Goal: Information Seeking & Learning: Learn about a topic

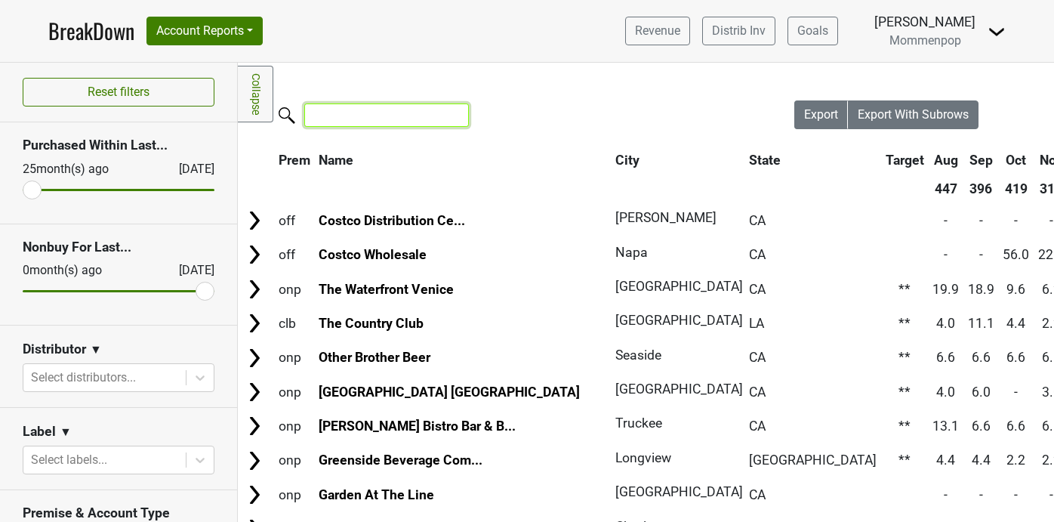
click at [339, 116] on input "search" at bounding box center [386, 114] width 165 height 23
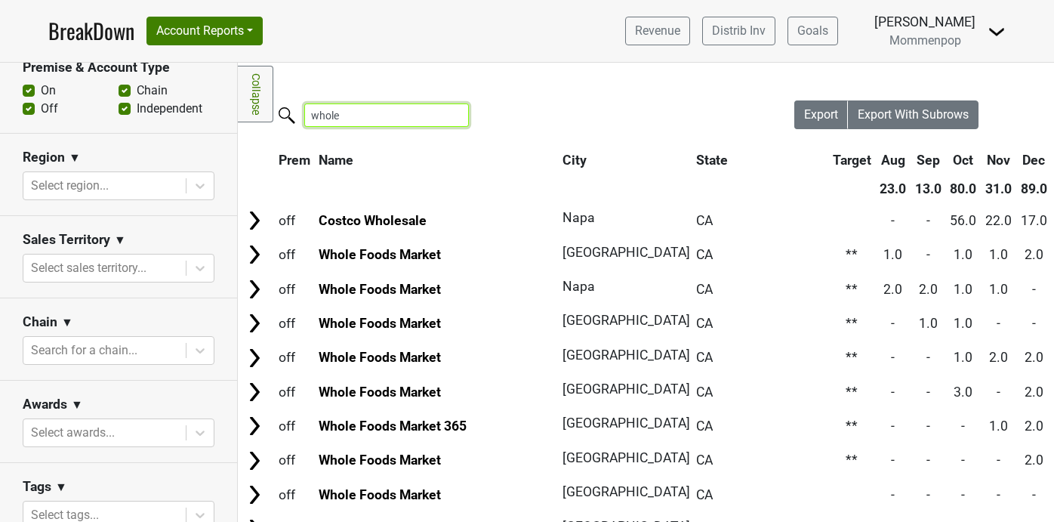
scroll to position [518, 0]
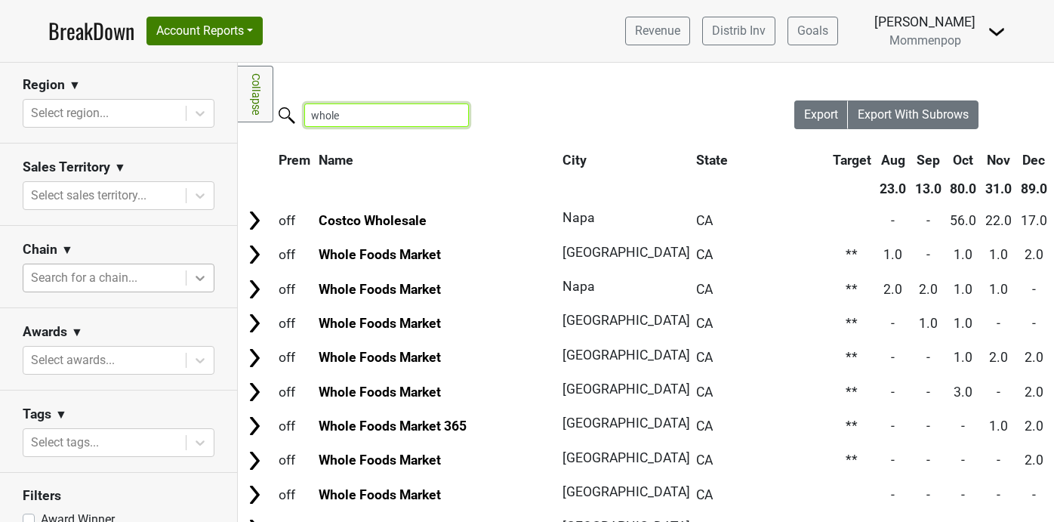
type input "whole"
click at [200, 275] on icon at bounding box center [200, 277] width 15 height 15
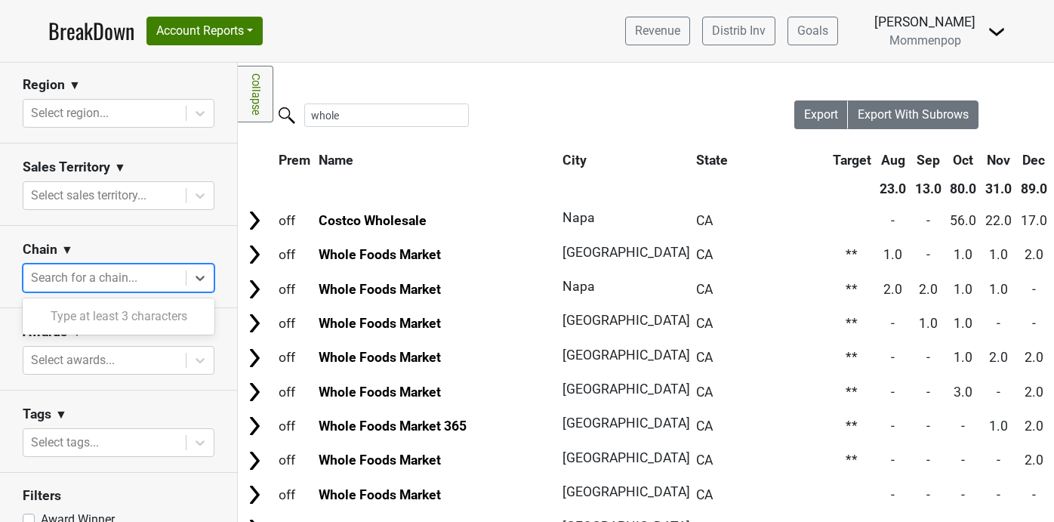
click at [162, 306] on div "Type at least 3 characters" at bounding box center [119, 316] width 192 height 30
click at [162, 324] on div "Type at least 3 characters" at bounding box center [119, 316] width 192 height 30
click at [165, 321] on div "Type at least 3 characters" at bounding box center [119, 316] width 192 height 30
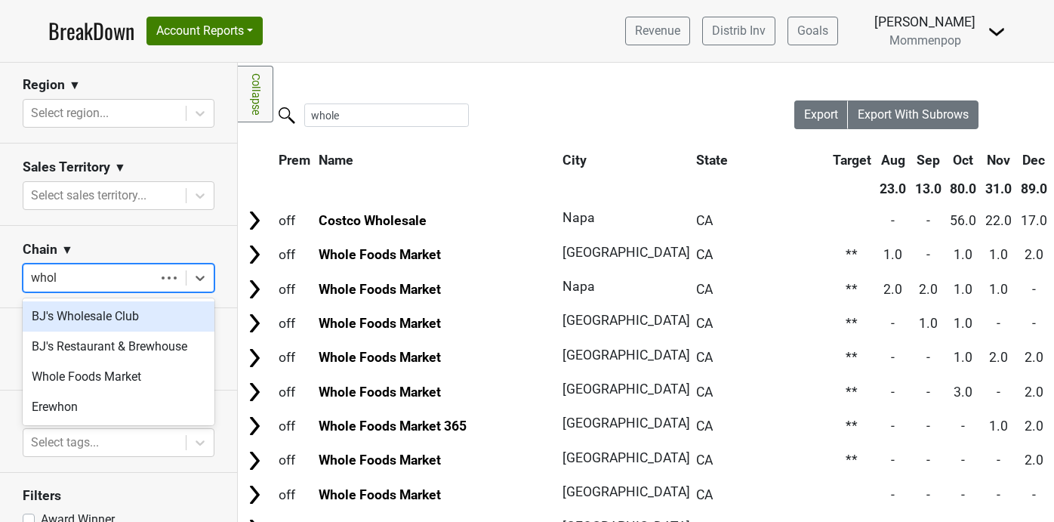
type input "whole"
click at [137, 323] on div "Whole Foods Market" at bounding box center [119, 316] width 192 height 30
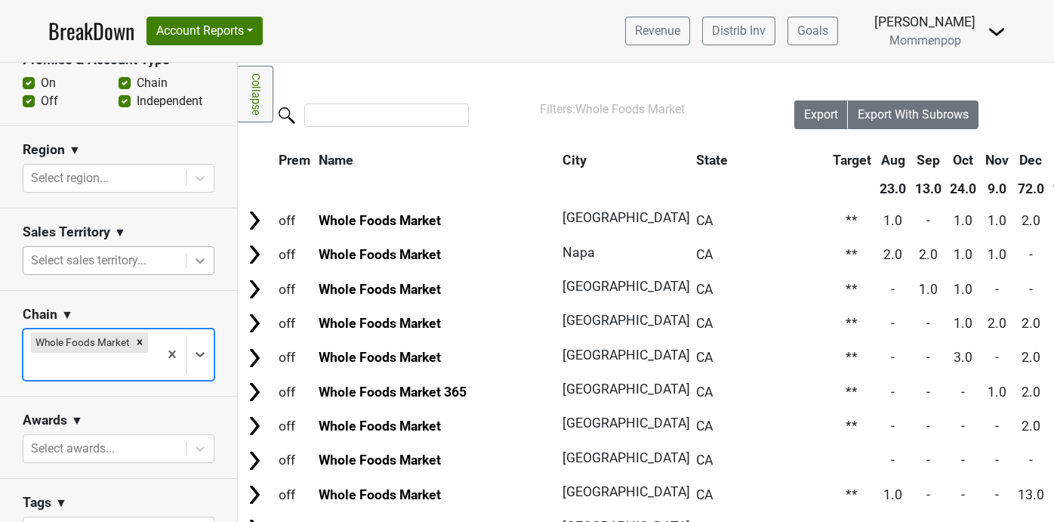
scroll to position [451, 0]
click at [203, 268] on icon at bounding box center [200, 262] width 15 height 15
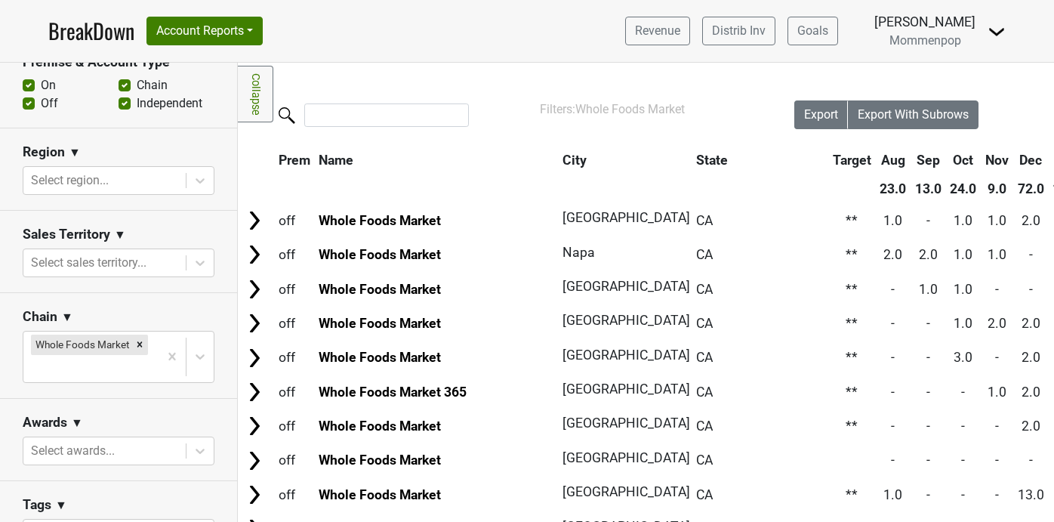
click at [205, 230] on div "Sales Territory ▼" at bounding box center [119, 237] width 192 height 23
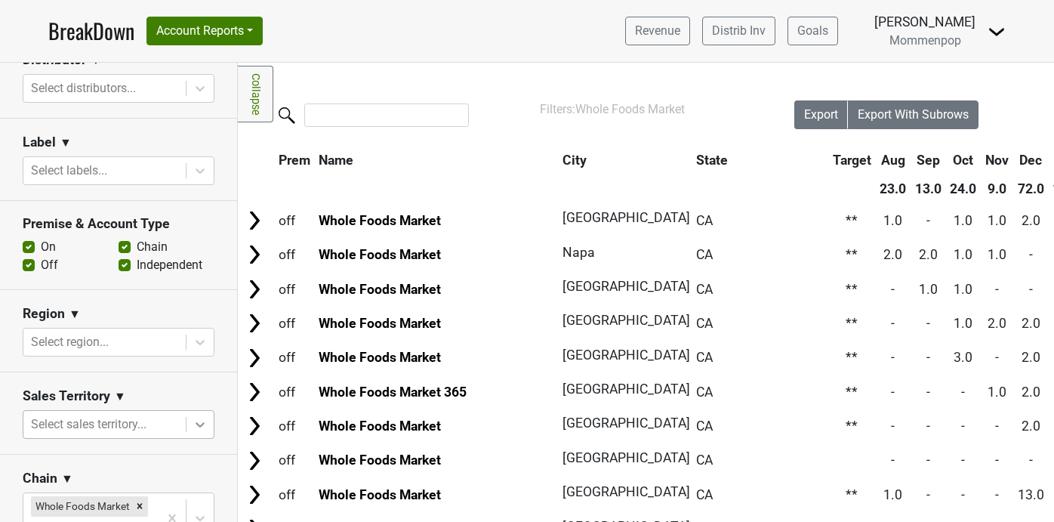
scroll to position [115, 0]
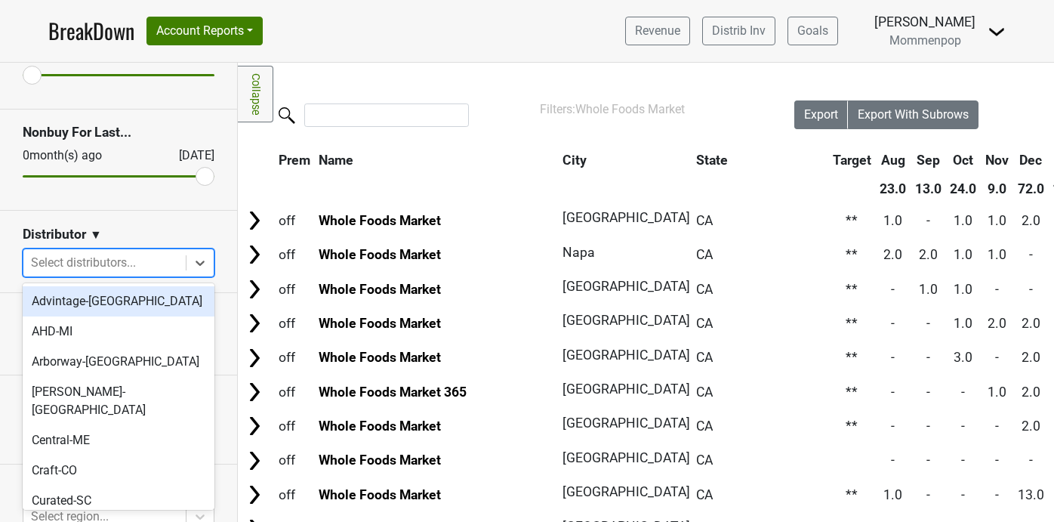
click at [196, 264] on icon at bounding box center [200, 262] width 15 height 15
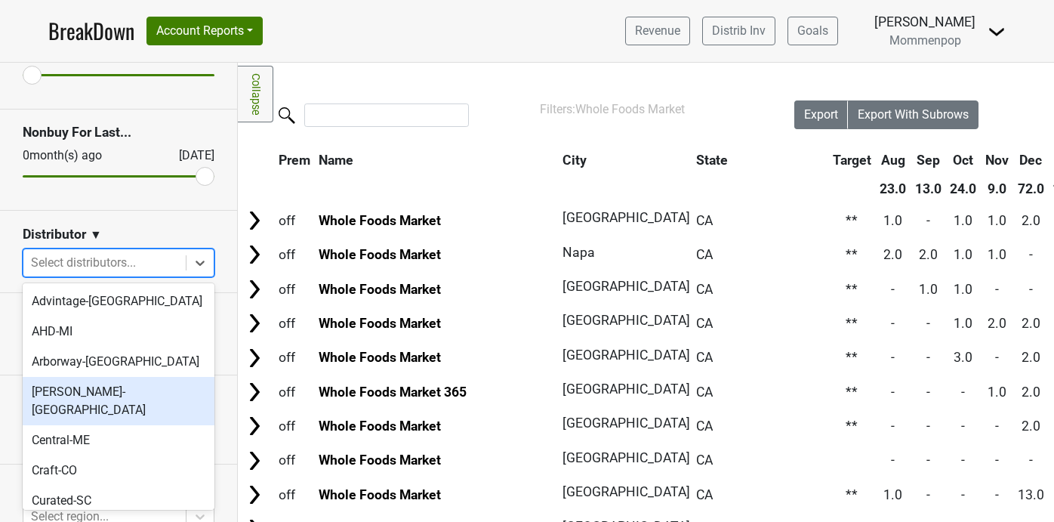
scroll to position [505, 0]
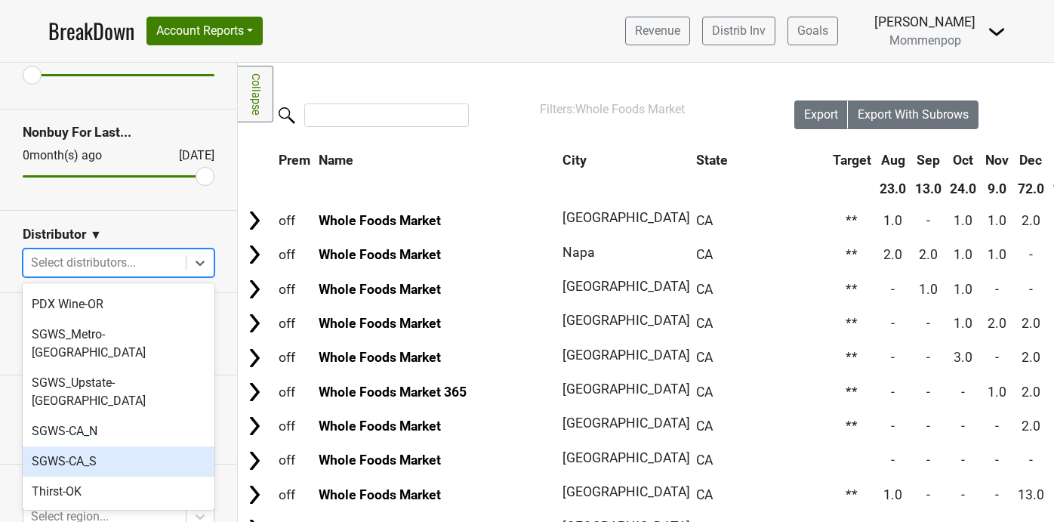
click at [137, 446] on div "SGWS-CA_S" at bounding box center [119, 461] width 192 height 30
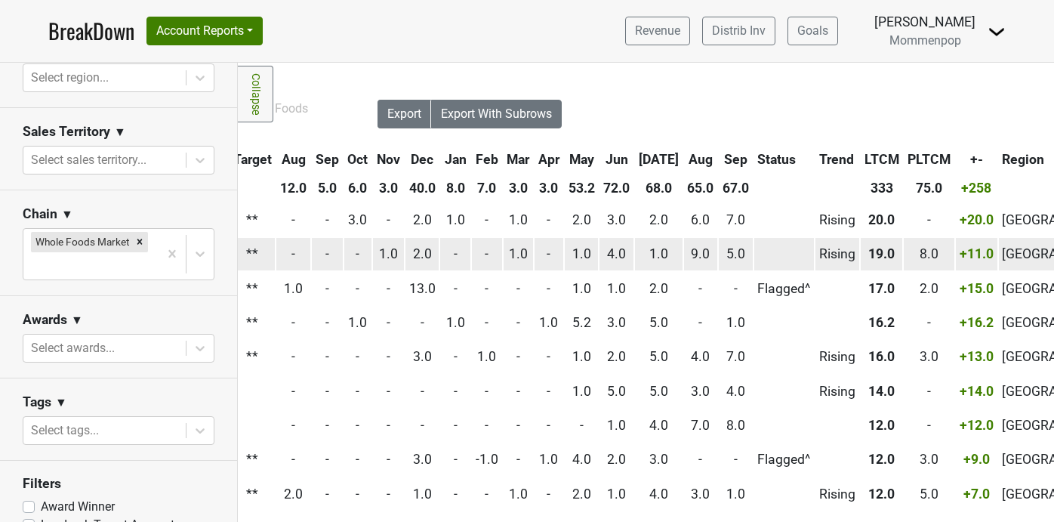
scroll to position [1, 494]
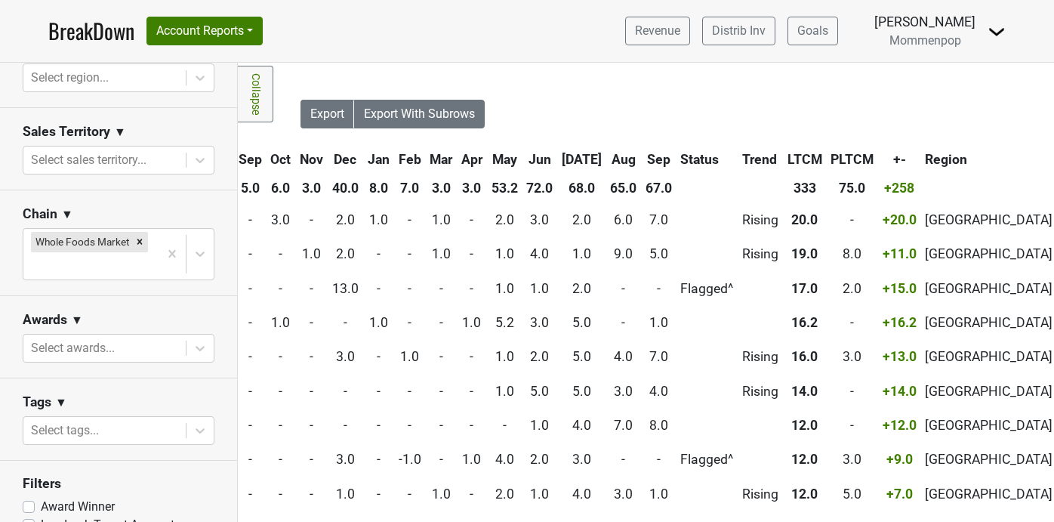
click at [647, 158] on th "Sep" at bounding box center [659, 159] width 34 height 27
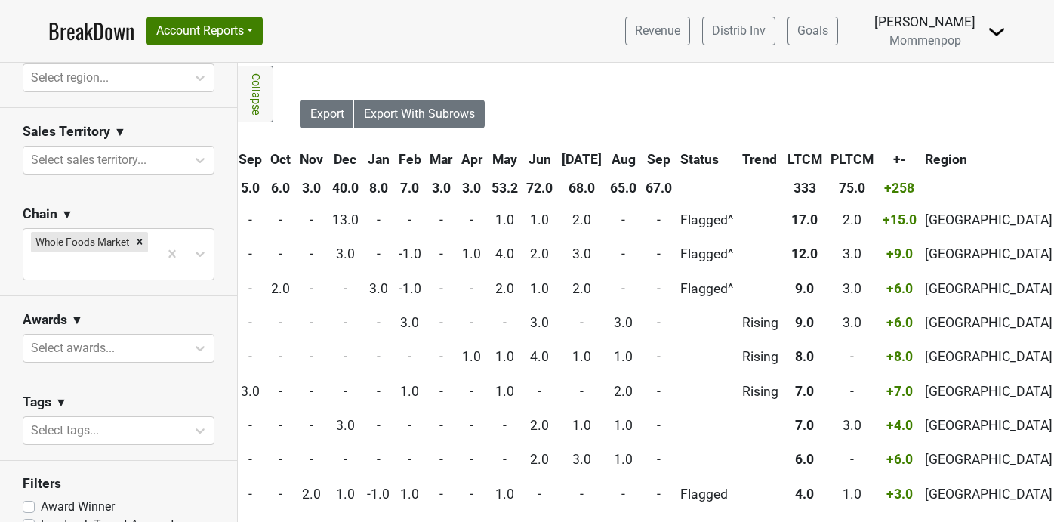
click at [647, 158] on th "Sep" at bounding box center [659, 159] width 34 height 27
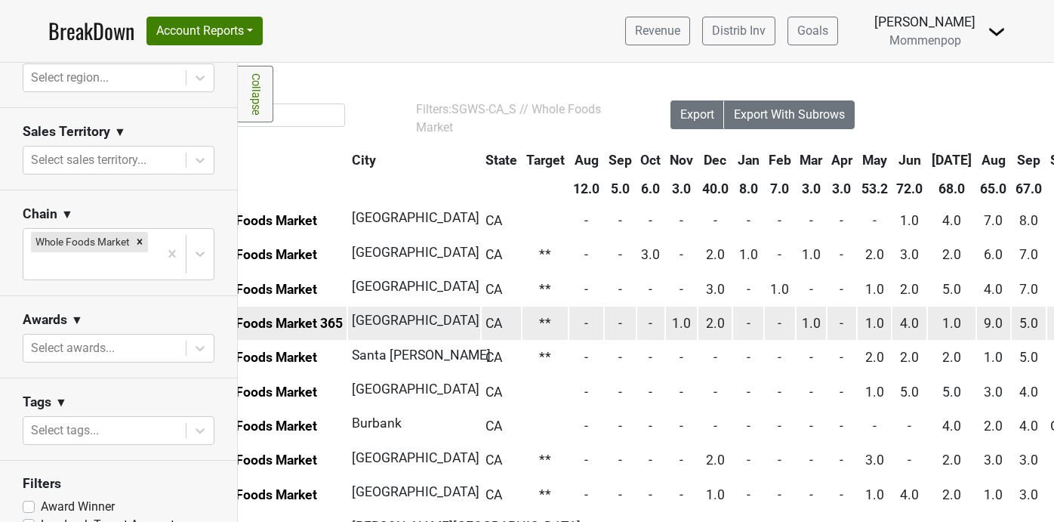
scroll to position [0, 0]
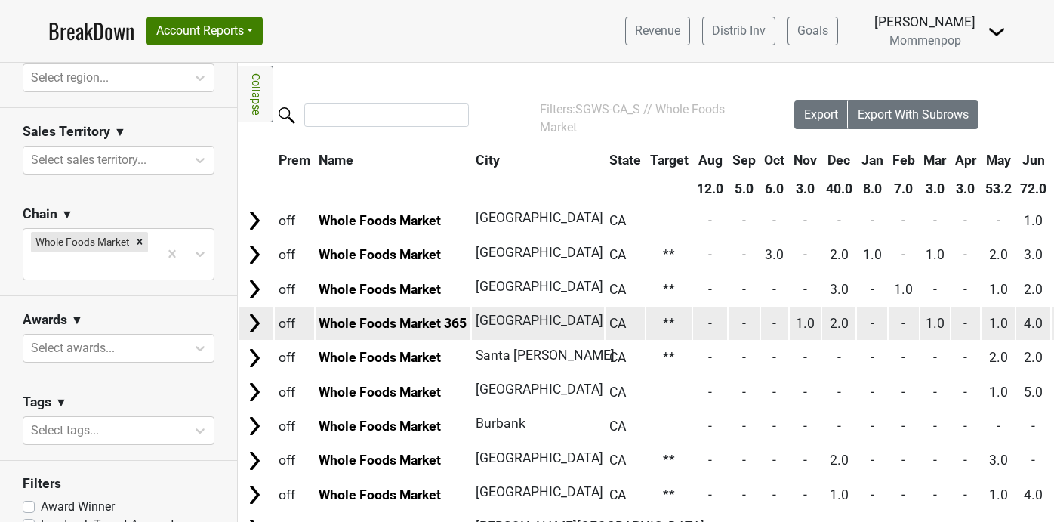
click at [436, 323] on link "Whole Foods Market 365" at bounding box center [393, 323] width 148 height 15
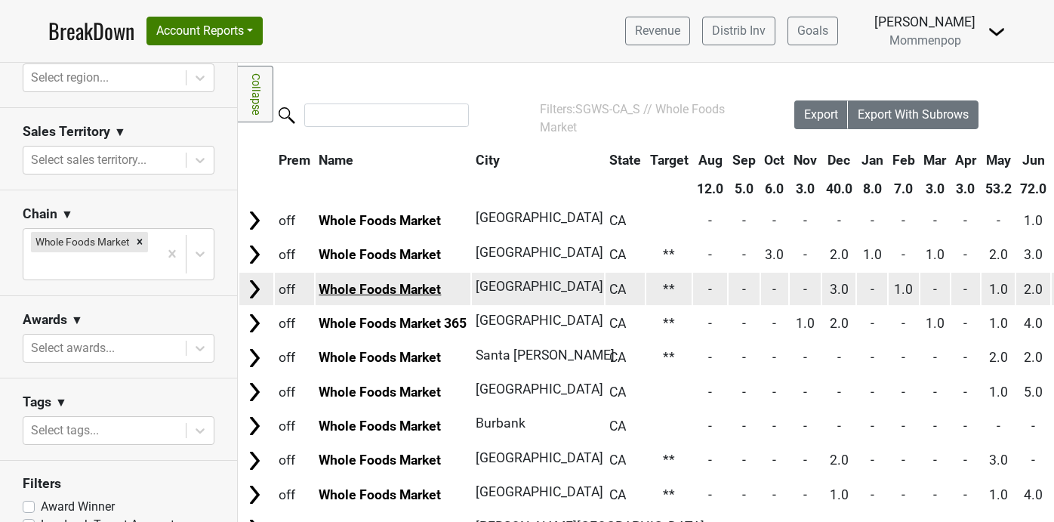
click at [422, 285] on link "Whole Foods Market" at bounding box center [380, 289] width 122 height 15
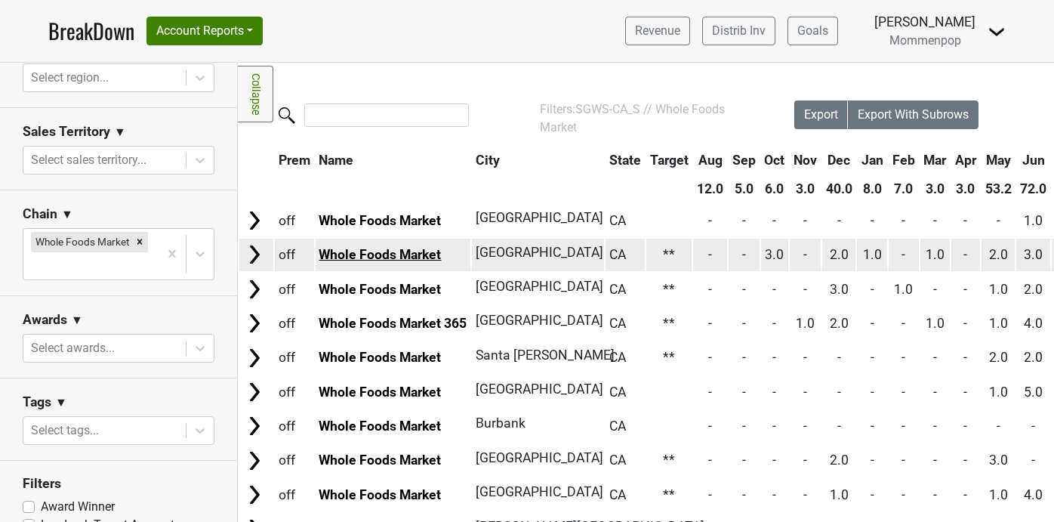
click at [405, 255] on link "Whole Foods Market" at bounding box center [380, 254] width 122 height 15
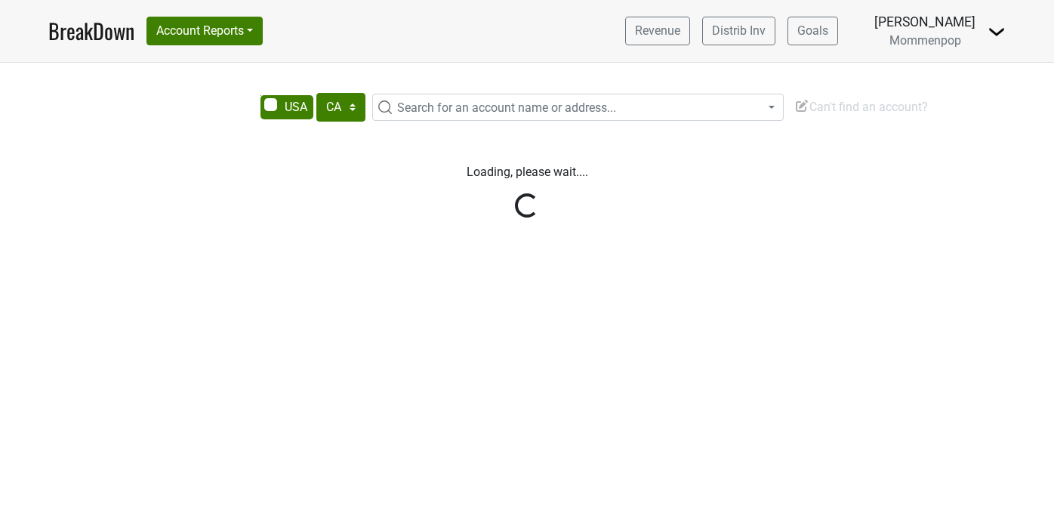
select select "CA"
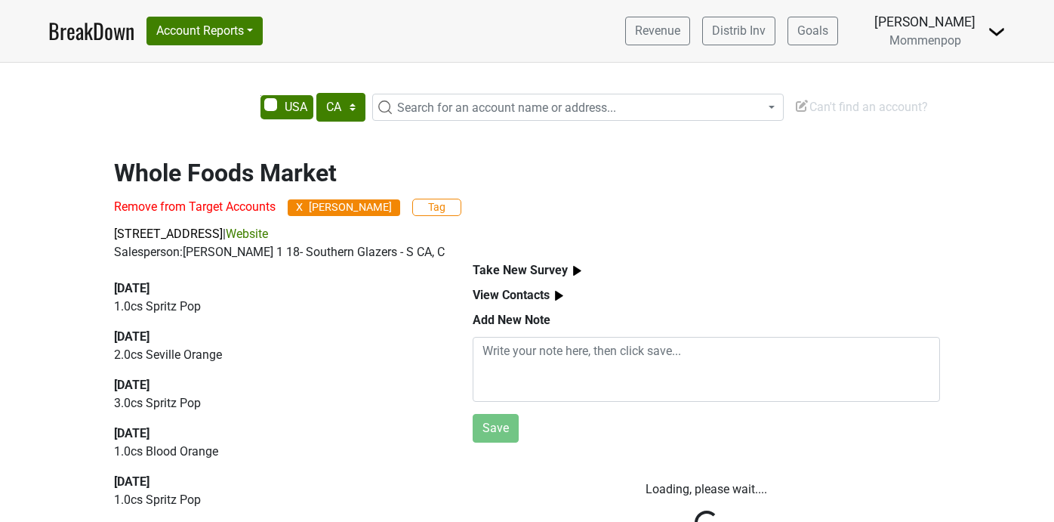
select select "CA"
